Goal: Information Seeking & Learning: Find specific fact

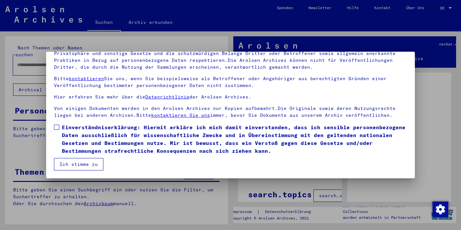
scroll to position [56, 0]
click at [56, 128] on span at bounding box center [56, 127] width 5 height 5
click at [71, 164] on button "Ich stimme zu" at bounding box center [78, 164] width 49 height 12
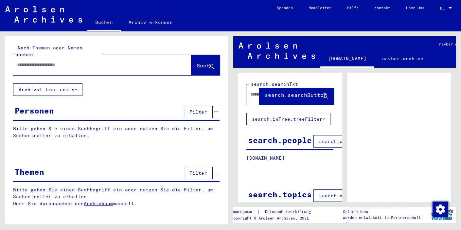
click at [104, 62] on div at bounding box center [94, 65] width 162 height 15
click at [103, 61] on input "text" at bounding box center [96, 64] width 158 height 7
type input "**********"
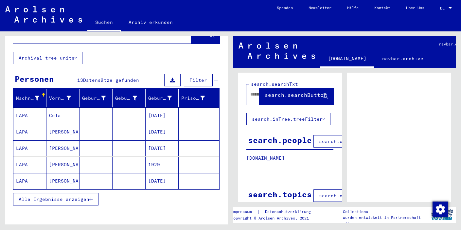
scroll to position [32, 0]
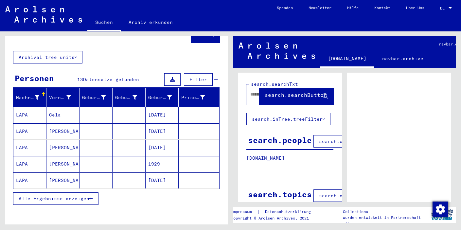
click at [67, 195] on span "Alle Ergebnisse anzeigen" at bounding box center [54, 198] width 71 height 6
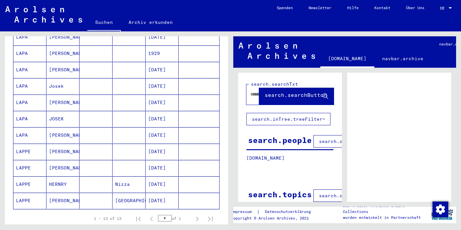
scroll to position [143, 0]
click at [29, 146] on mat-cell "LAPPE" at bounding box center [29, 152] width 33 height 16
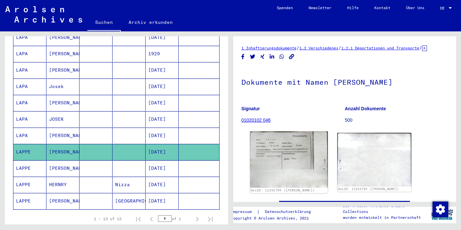
click at [272, 157] on img at bounding box center [288, 159] width 77 height 56
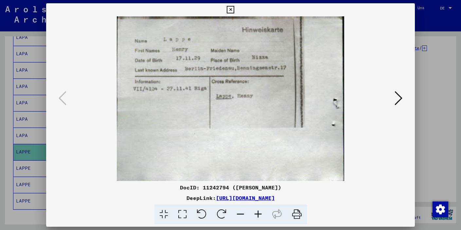
click at [234, 12] on icon at bounding box center [231, 10] width 8 height 8
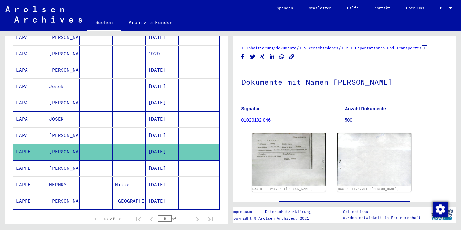
click at [32, 164] on mat-cell "LAPPE" at bounding box center [29, 168] width 33 height 16
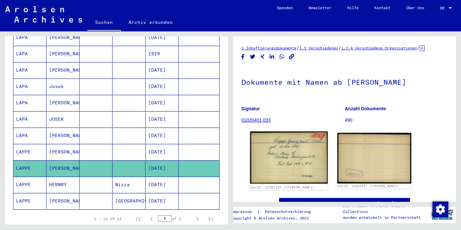
click at [280, 167] on img at bounding box center [288, 157] width 77 height 52
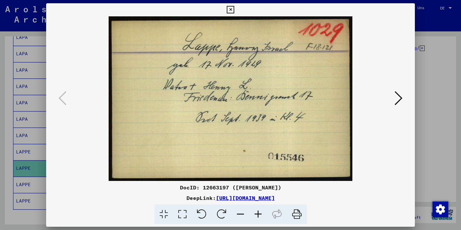
click at [234, 9] on icon at bounding box center [231, 10] width 8 height 8
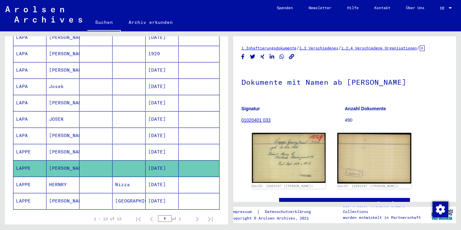
click at [37, 178] on mat-cell "LAPPE" at bounding box center [29, 185] width 33 height 16
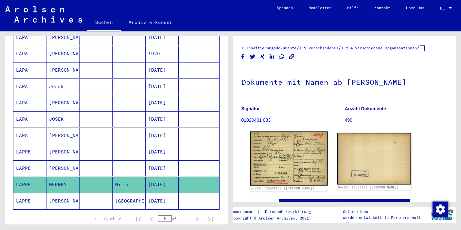
click at [276, 164] on img at bounding box center [288, 158] width 77 height 54
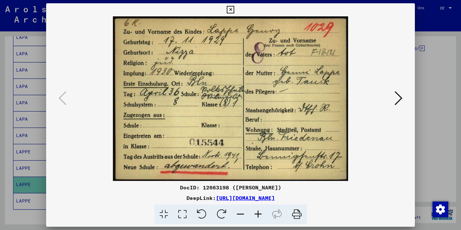
click at [398, 101] on icon at bounding box center [398, 98] width 8 height 16
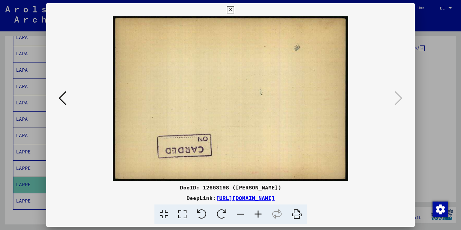
click at [64, 100] on icon at bounding box center [63, 98] width 8 height 16
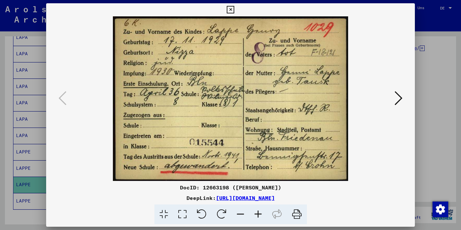
click at [400, 99] on icon at bounding box center [398, 98] width 8 height 16
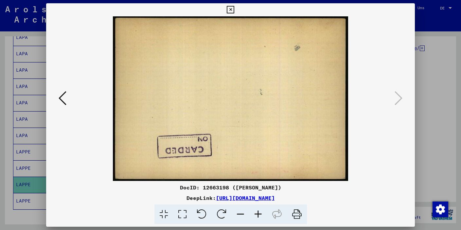
click at [234, 8] on icon at bounding box center [231, 10] width 8 height 8
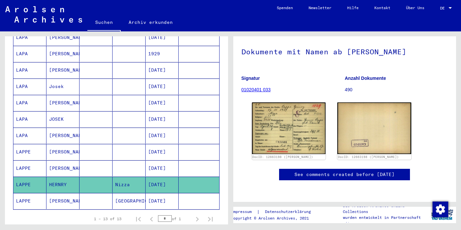
scroll to position [46, 0]
click at [23, 195] on icon at bounding box center [27, 204] width 16 height 26
click at [24, 192] on icon at bounding box center [27, 204] width 16 height 26
click at [30, 194] on icon at bounding box center [27, 204] width 16 height 26
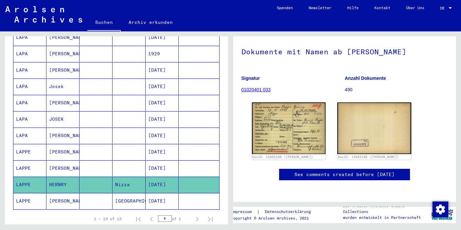
click at [158, 194] on mat-cell "[DATE]" at bounding box center [161, 201] width 33 height 16
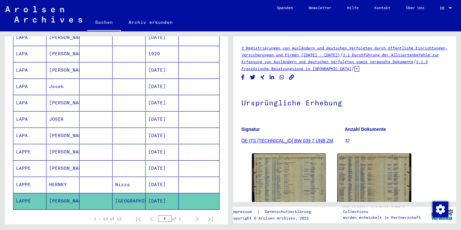
click at [306, 167] on div "2 Registrierungen von Ausländern und deutschen Verfolgten durch öffentliche Ein…" at bounding box center [344, 137] width 207 height 187
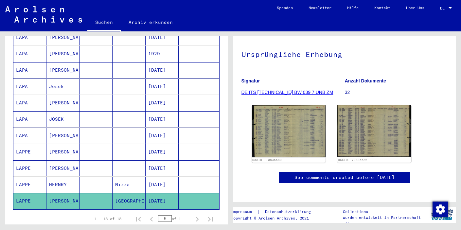
scroll to position [52, 0]
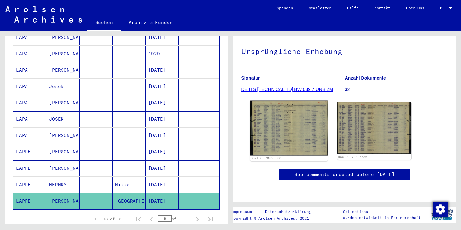
click at [293, 131] on img at bounding box center [288, 128] width 77 height 55
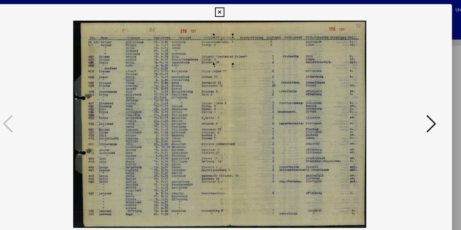
scroll to position [0, 0]
click at [234, 9] on icon at bounding box center [231, 10] width 8 height 8
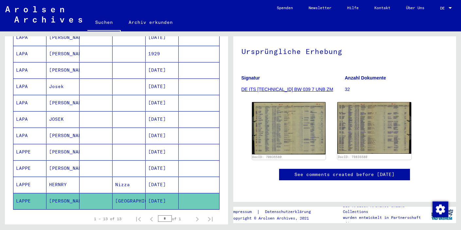
click at [29, 178] on mat-cell "LAPPE" at bounding box center [29, 185] width 33 height 16
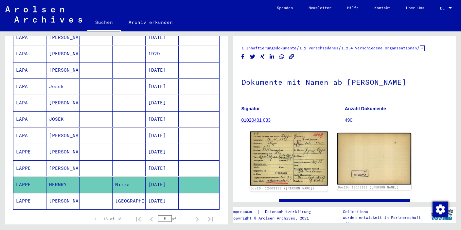
click at [285, 163] on img at bounding box center [288, 158] width 77 height 54
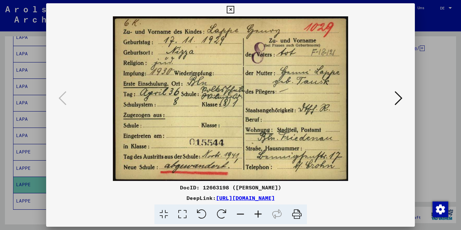
click at [401, 100] on icon at bounding box center [398, 98] width 8 height 16
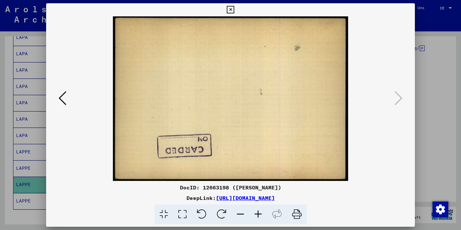
click at [59, 102] on icon at bounding box center [63, 98] width 8 height 16
